Goal: Task Accomplishment & Management: Use online tool/utility

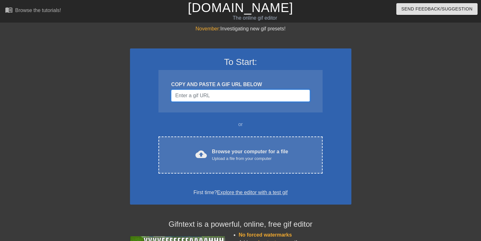
click at [183, 92] on input "Username" at bounding box center [240, 96] width 139 height 12
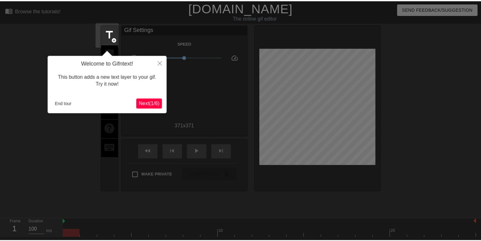
scroll to position [15, 0]
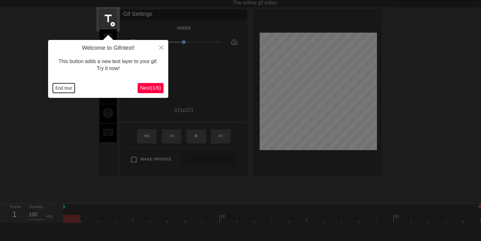
click at [62, 90] on button "End tour" at bounding box center [64, 87] width 22 height 9
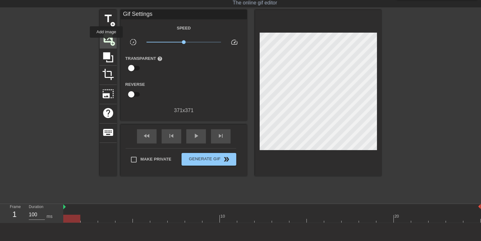
click at [106, 42] on span "image" at bounding box center [108, 38] width 12 height 12
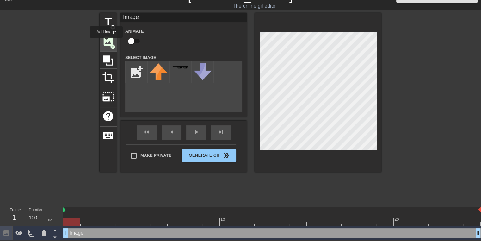
scroll to position [13, 0]
click at [140, 70] on input "file" at bounding box center [137, 72] width 22 height 22
type input "C:\fakepath\logo.png"
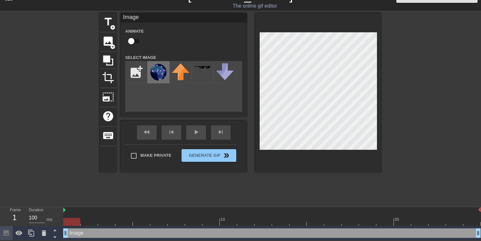
click at [160, 69] on img at bounding box center [159, 72] width 18 height 18
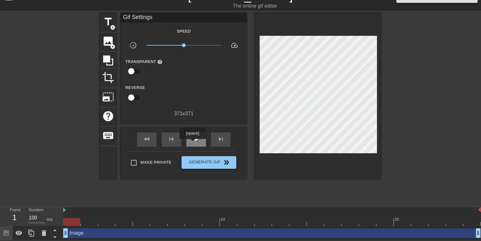
click at [192, 143] on div "play_arrow" at bounding box center [196, 139] width 20 height 14
click at [185, 138] on div "fast_rewind skip_previous pause skip_next" at bounding box center [183, 140] width 103 height 24
click at [191, 138] on div "pause" at bounding box center [196, 139] width 20 height 14
click at [75, 219] on div at bounding box center [272, 222] width 418 height 8
click at [112, 25] on span "add_circle" at bounding box center [112, 27] width 5 height 5
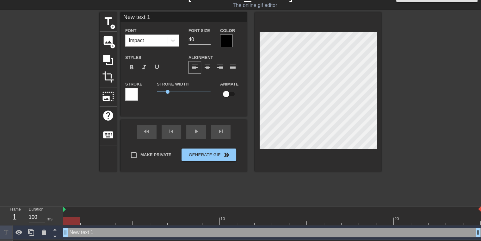
scroll to position [1, 1]
type input "T"
type textarea "T"
type input "To"
type textarea "To"
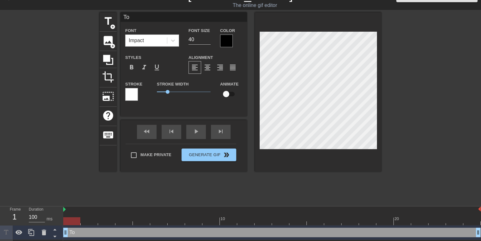
type input "To"
type textarea "To"
type input "To T"
type textarea "To T"
type input "To Th"
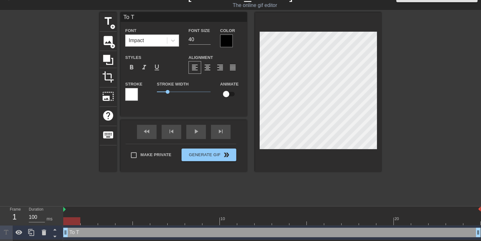
type textarea "To Th"
type input "To Th"
type textarea "To Th"
type input "To Th"
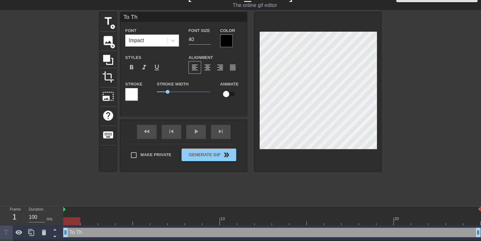
type textarea "To Th"
type input "To The"
type textarea "To The"
type input "To The"
type textarea "To The"
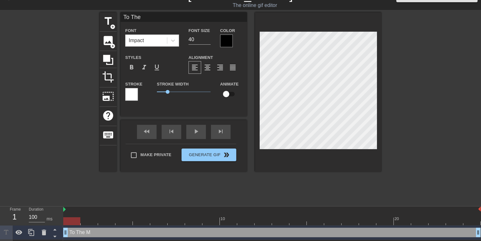
type input "To The M"
type textarea "To The M"
type input "To The Mo"
type textarea "To The Mo"
type input "To The Moo"
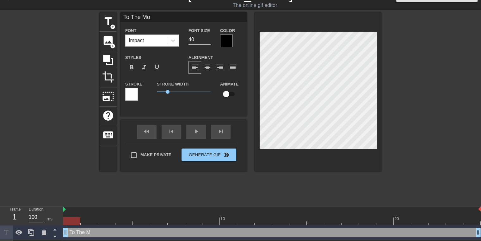
type textarea "To The Moo"
type input "To The Moon"
type textarea "To The Moon"
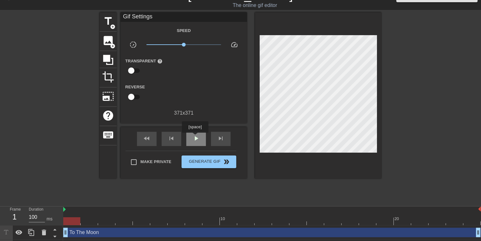
click at [195, 137] on span "play_arrow" at bounding box center [196, 139] width 8 height 8
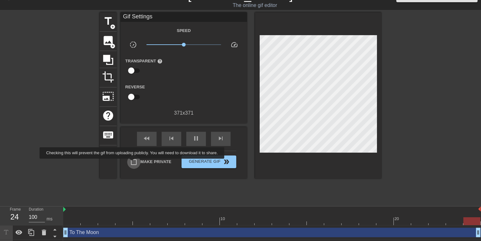
click at [133, 163] on input "Make Private" at bounding box center [133, 161] width 13 height 13
checkbox input "true"
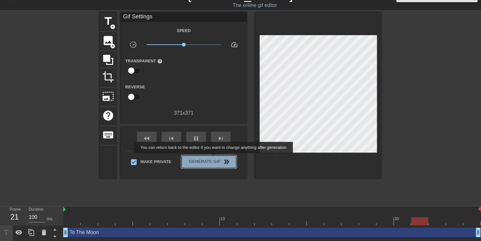
click at [214, 158] on span "Generate Gif double_arrow" at bounding box center [209, 162] width 50 height 8
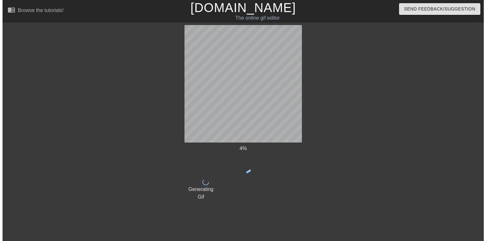
scroll to position [0, 0]
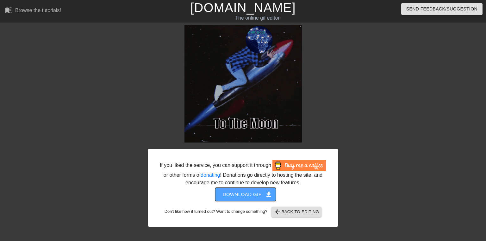
click at [262, 197] on span "Download gif get_app" at bounding box center [246, 194] width 46 height 8
